Goal: Information Seeking & Learning: Find contact information

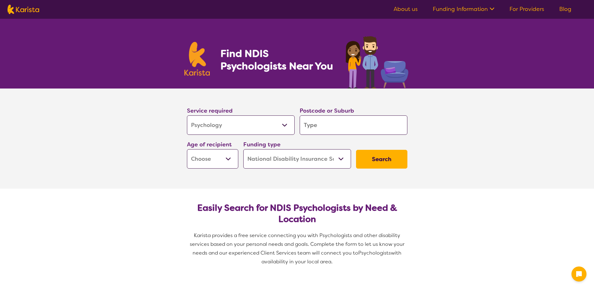
select select "Psychology"
select select "NDIS"
select select "Psychology"
select select "NDIS"
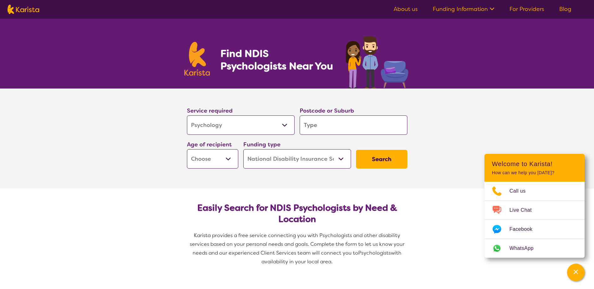
drag, startPoint x: 322, startPoint y: 116, endPoint x: 322, endPoint y: 120, distance: 3.8
click at [321, 116] on input "search" at bounding box center [354, 125] width 108 height 19
type input "5"
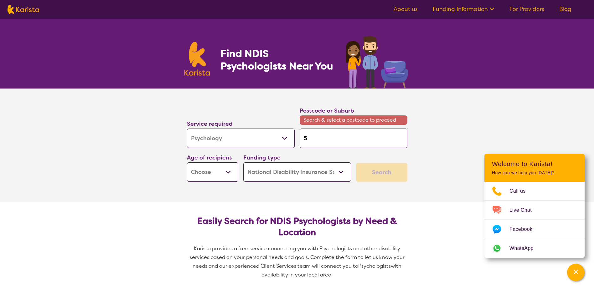
type input "51"
type input "511"
type input "5110"
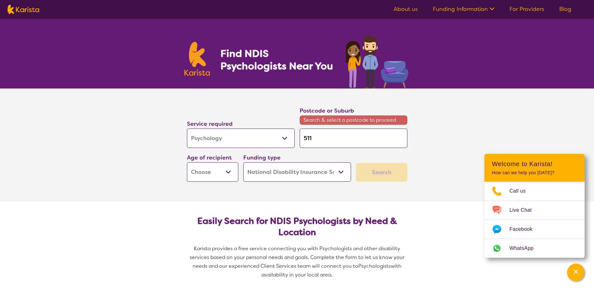
type input "5110"
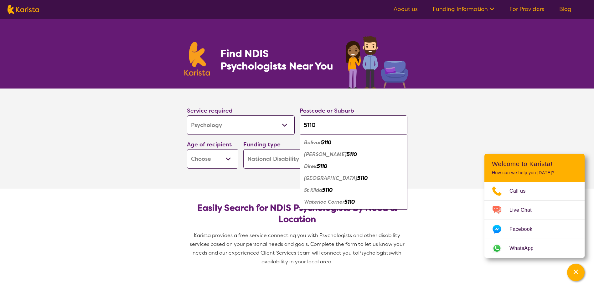
type input "5110"
click at [347, 153] on em "5110" at bounding box center [352, 154] width 10 height 7
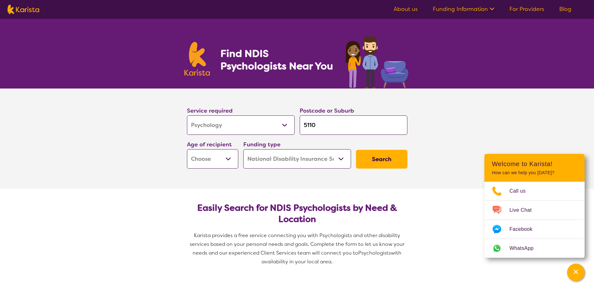
click at [228, 159] on select "Early Childhood - 0 to 9 Child - 10 to 11 Adolescent - 12 to 17 Adult - 18 to 6…" at bounding box center [212, 158] width 51 height 19
select select "CH"
click at [187, 149] on select "Early Childhood - 0 to 9 Child - 10 to 11 Adolescent - 12 to 17 Adult - 18 to 6…" at bounding box center [212, 158] width 51 height 19
select select "CH"
click at [383, 159] on button "Search" at bounding box center [381, 159] width 51 height 19
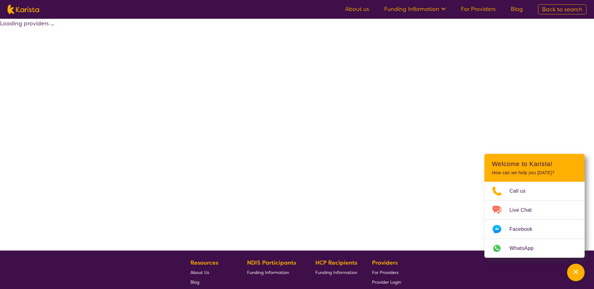
select select "by_score"
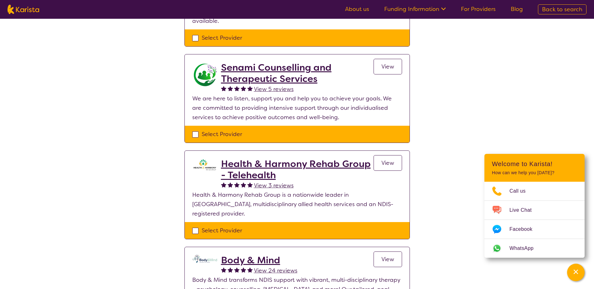
scroll to position [250, 0]
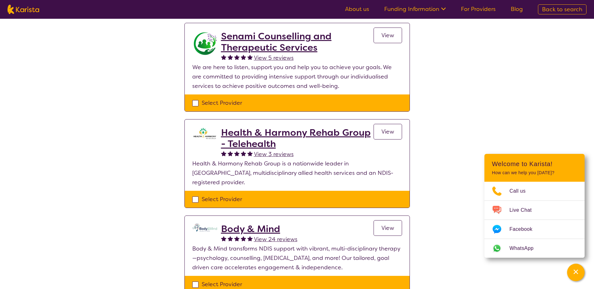
click at [392, 225] on link "View" at bounding box center [388, 228] width 28 height 16
click at [392, 225] on div "Select one or more providers and click the 'NEXT' button to proceed 1 - 6 of 6 …" at bounding box center [297, 84] width 594 height 633
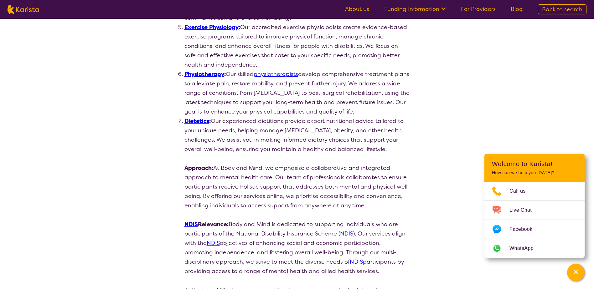
scroll to position [532, 0]
